Goal: Task Accomplishment & Management: Manage account settings

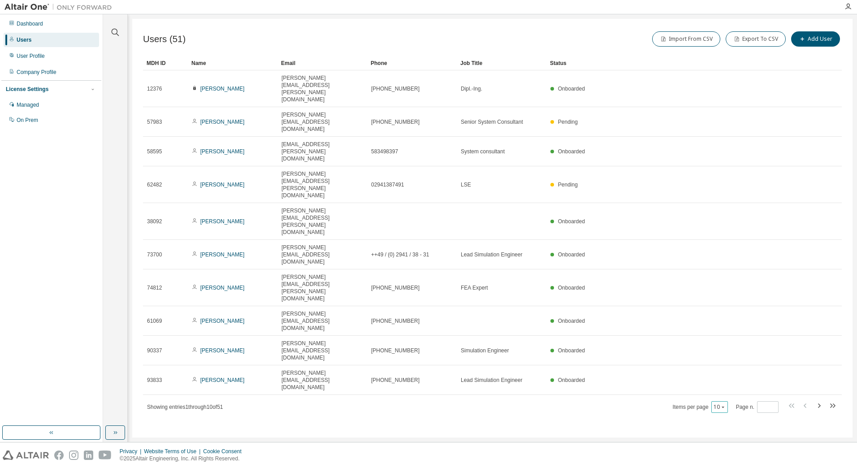
click at [722, 404] on icon "button" at bounding box center [722, 406] width 5 height 5
click at [726, 285] on div "100" at bounding box center [749, 290] width 72 height 11
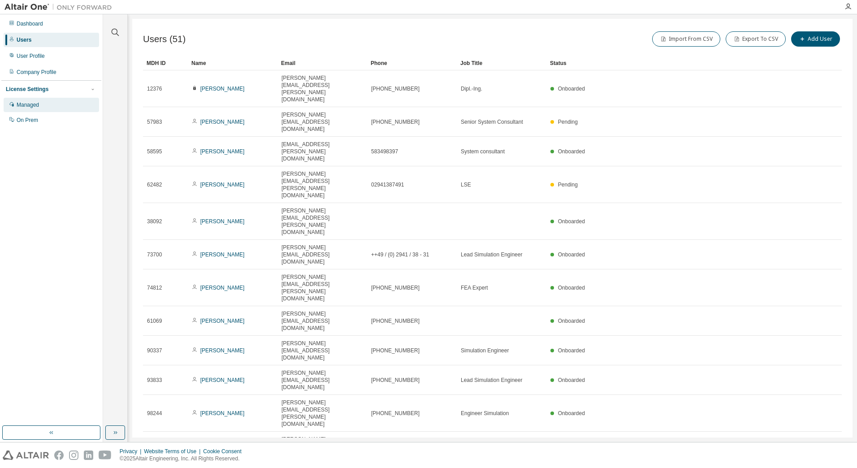
click at [22, 105] on div "Managed" at bounding box center [28, 104] width 22 height 7
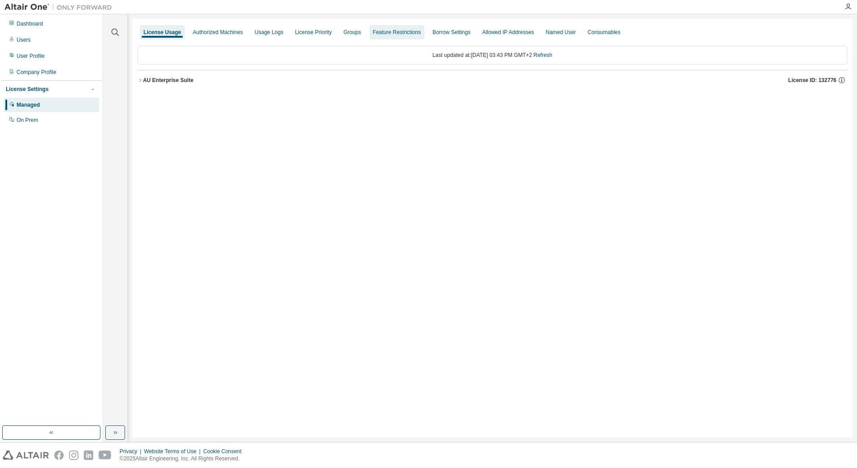
click at [346, 31] on div "Groups" at bounding box center [351, 32] width 17 height 7
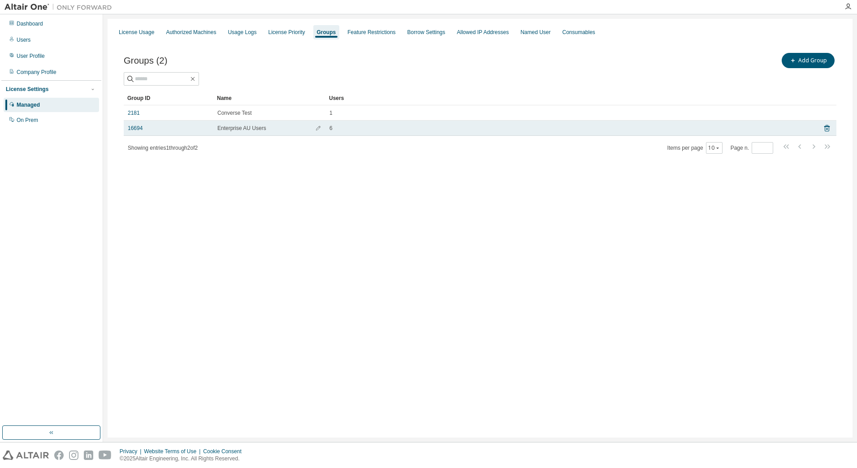
click at [126, 130] on td "16694" at bounding box center [169, 128] width 90 height 15
click at [140, 125] on link "16694" at bounding box center [135, 128] width 15 height 7
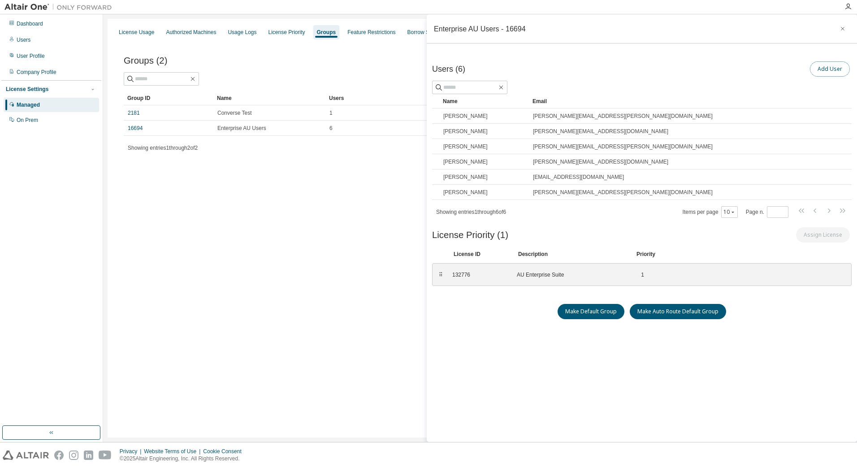
click at [829, 72] on button "Add User" at bounding box center [830, 68] width 40 height 15
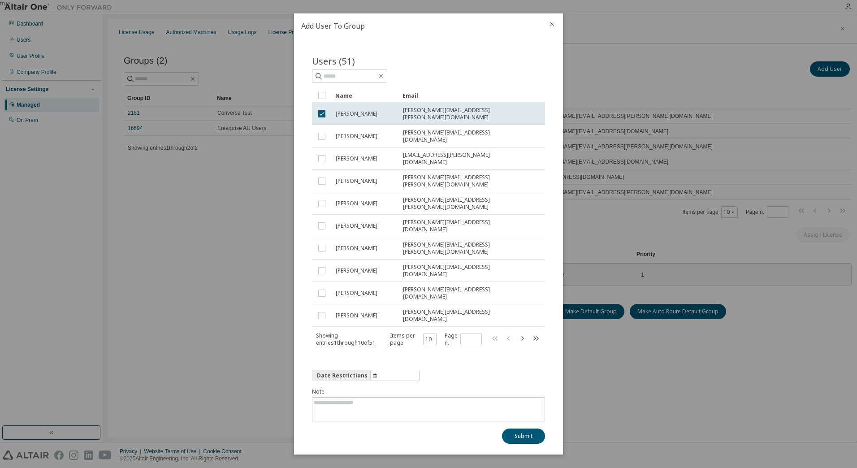
click at [522, 333] on icon "button" at bounding box center [522, 338] width 11 height 11
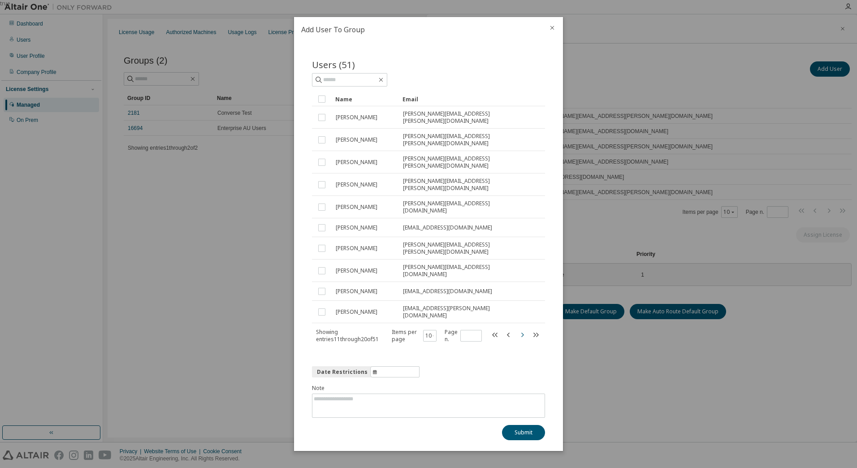
click at [521, 329] on icon "button" at bounding box center [522, 334] width 11 height 11
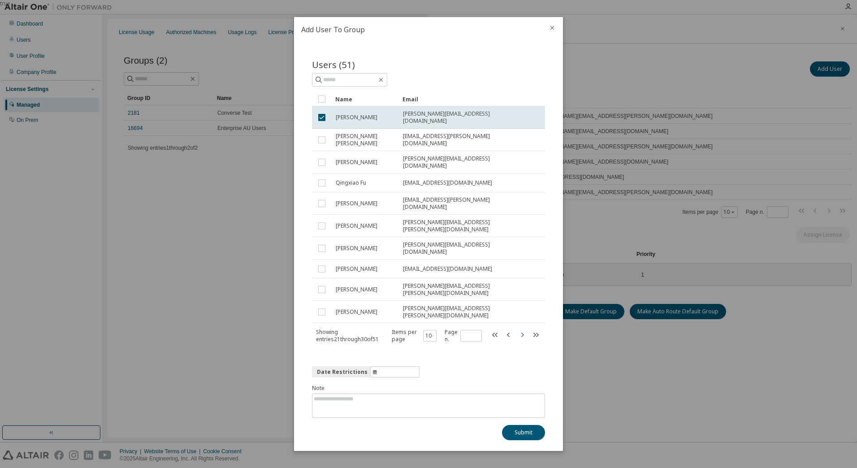
click at [521, 329] on icon "button" at bounding box center [522, 334] width 11 height 11
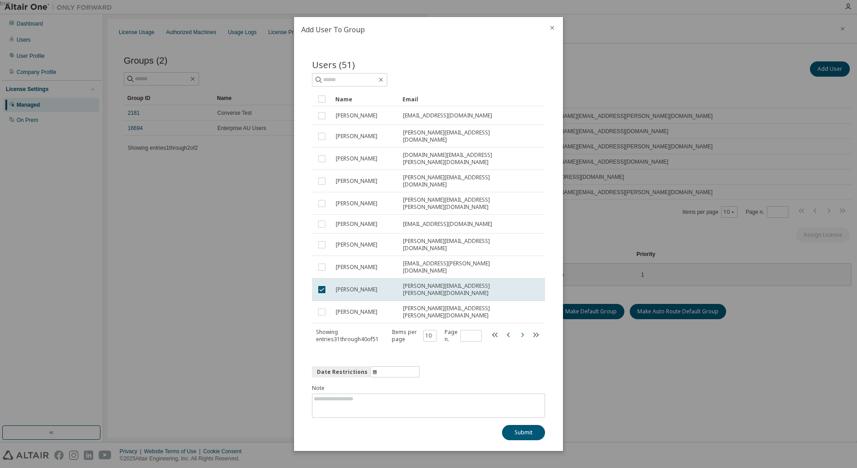
click at [521, 329] on icon "button" at bounding box center [522, 334] width 11 height 11
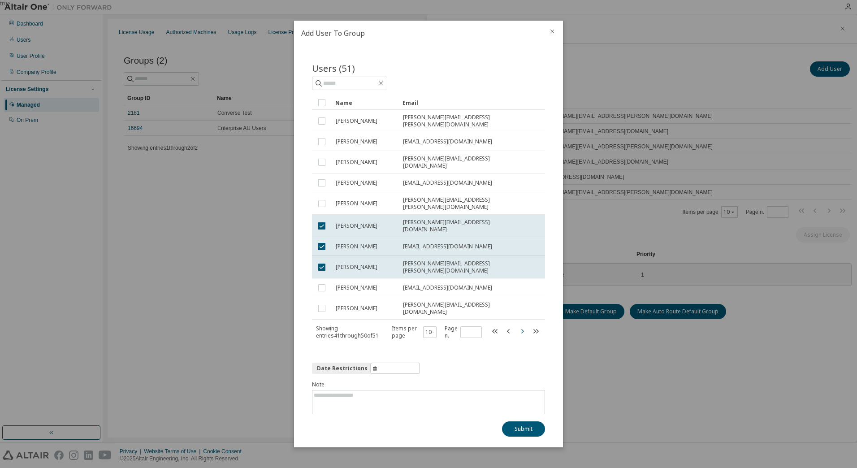
click at [521, 326] on icon "button" at bounding box center [522, 331] width 11 height 11
type input "*"
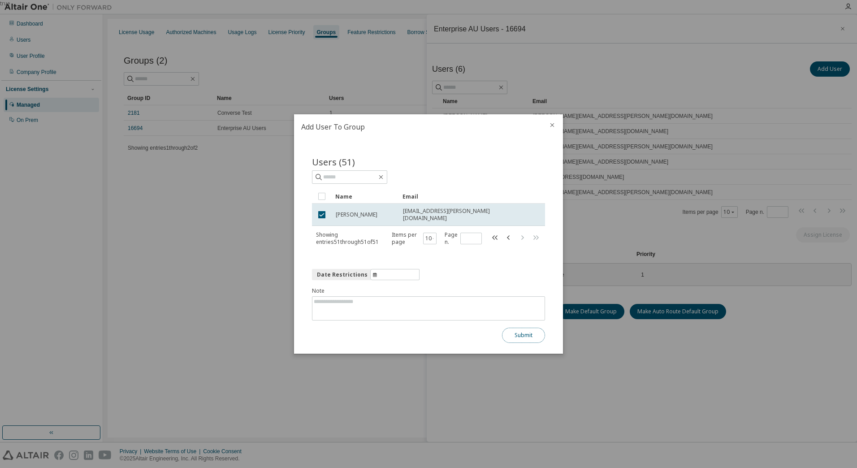
click at [517, 331] on button "Submit" at bounding box center [523, 335] width 43 height 15
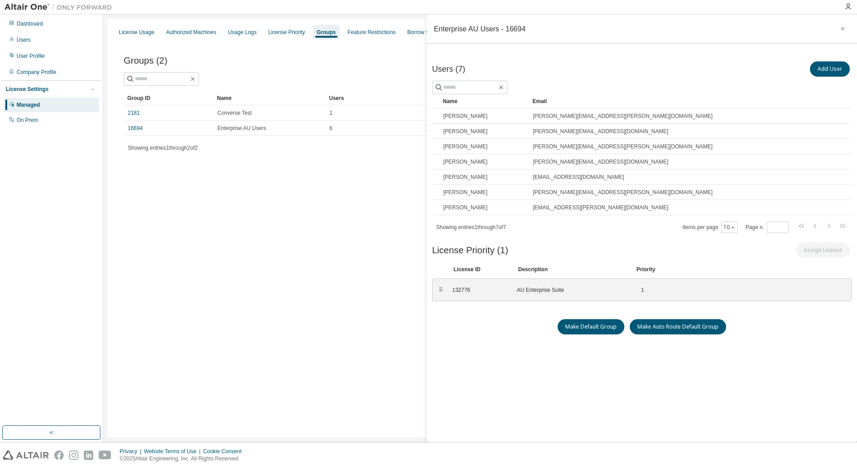
click at [389, 387] on div "License Usage Authorized Machines Usage Logs License Priority Groups Feature Re…" at bounding box center [480, 228] width 745 height 419
